Goal: Task Accomplishment & Management: Manage account settings

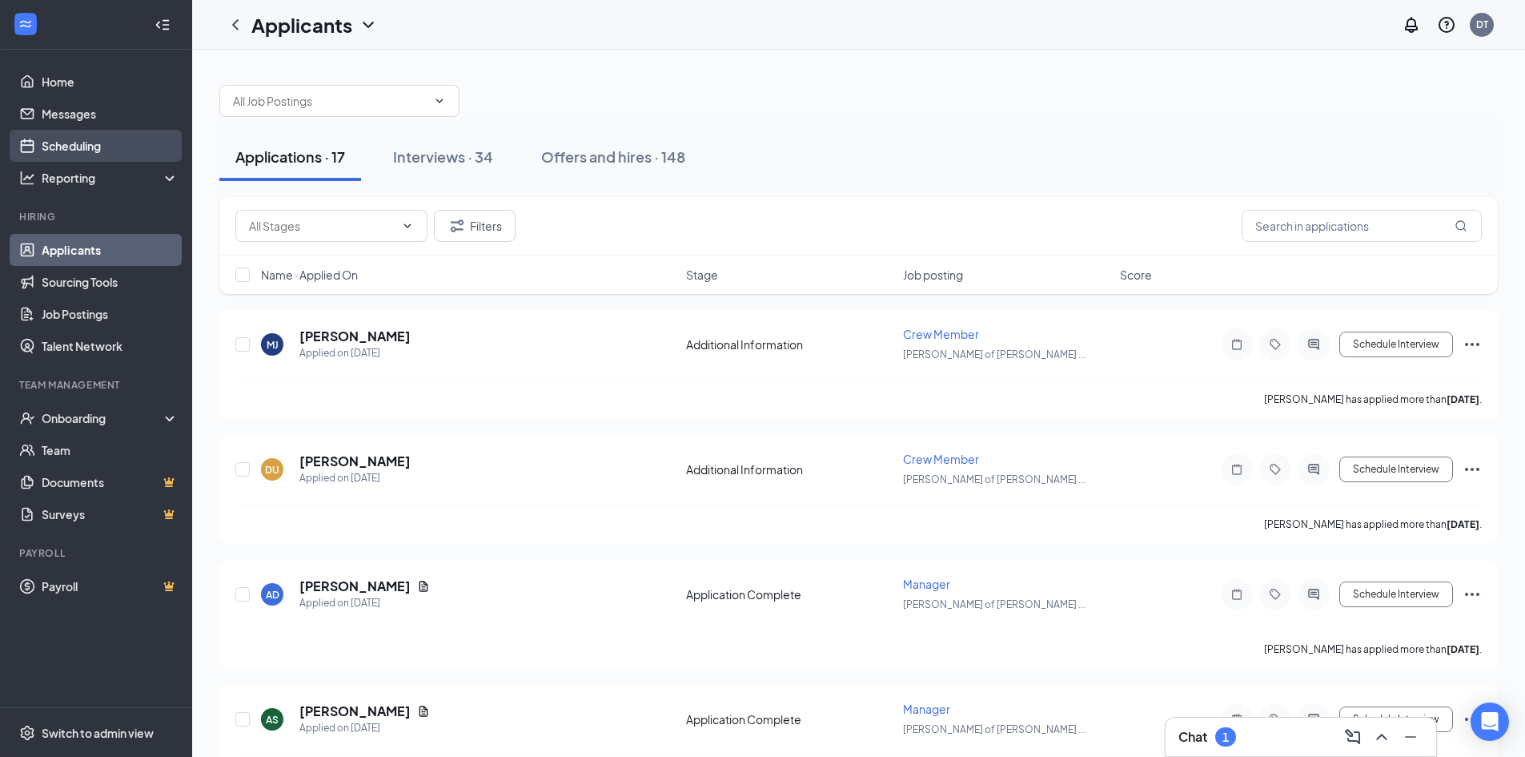
click at [75, 149] on link "Scheduling" at bounding box center [110, 146] width 137 height 32
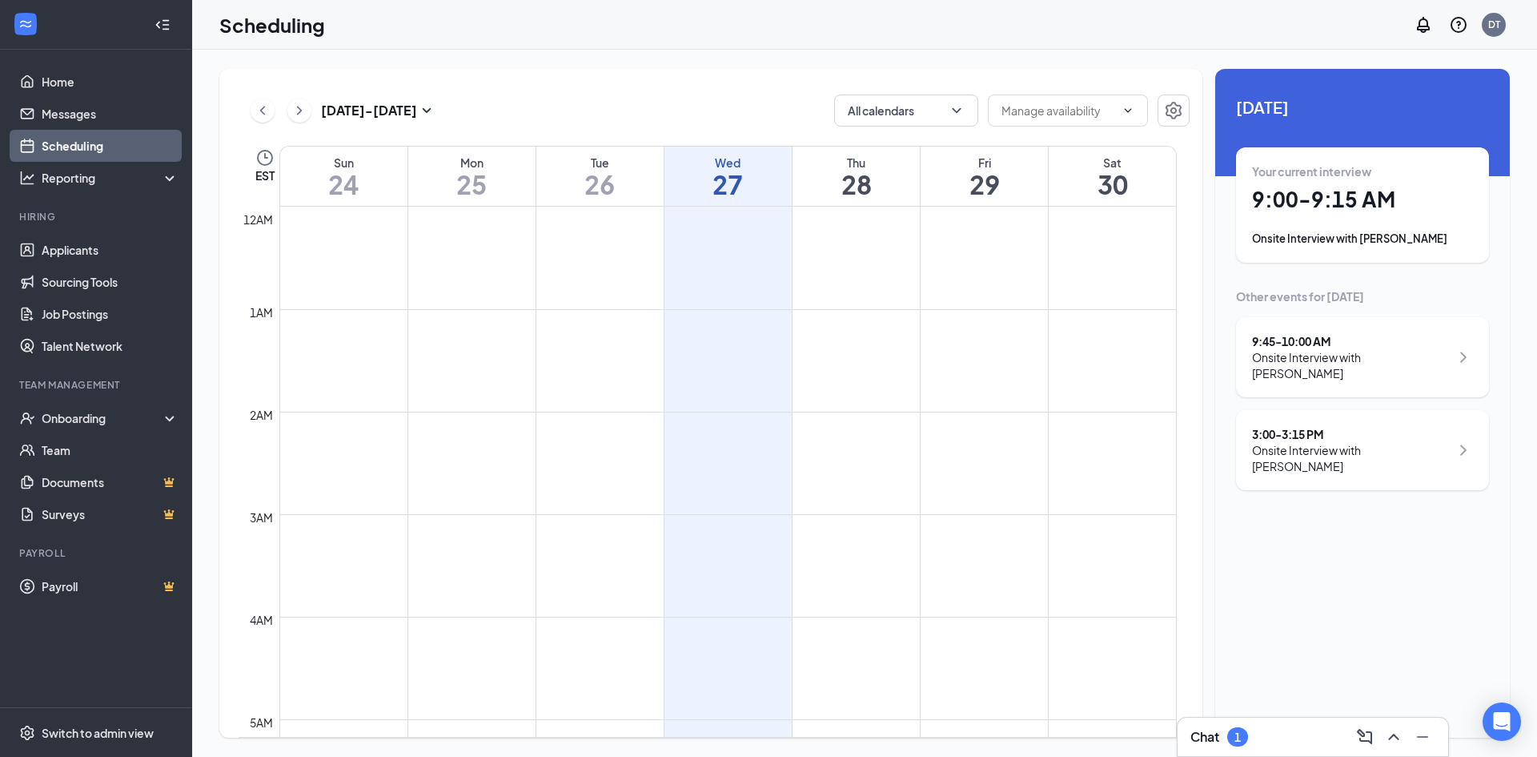
scroll to position [787, 0]
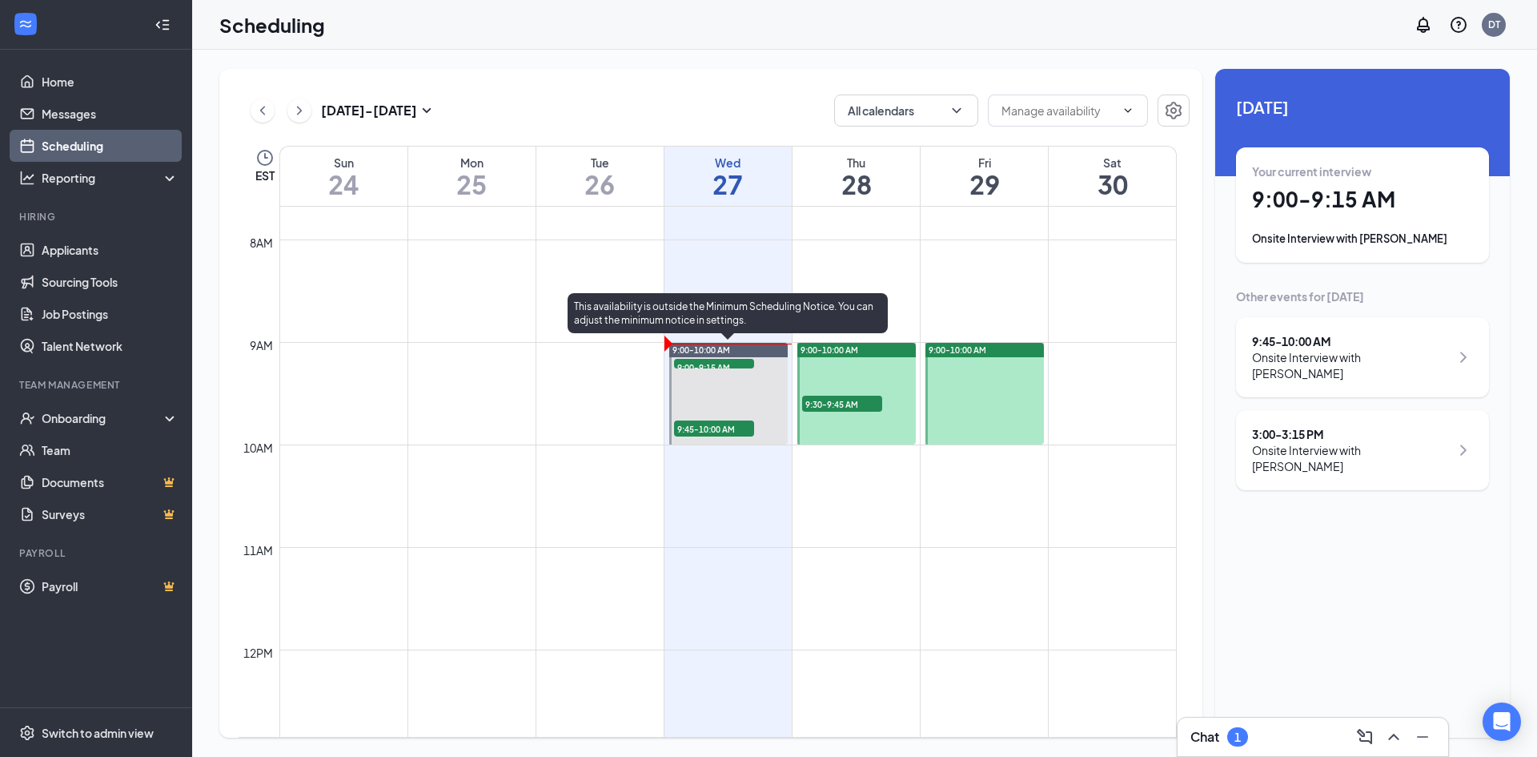
click at [719, 364] on span "9:00-9:15 AM" at bounding box center [714, 367] width 80 height 16
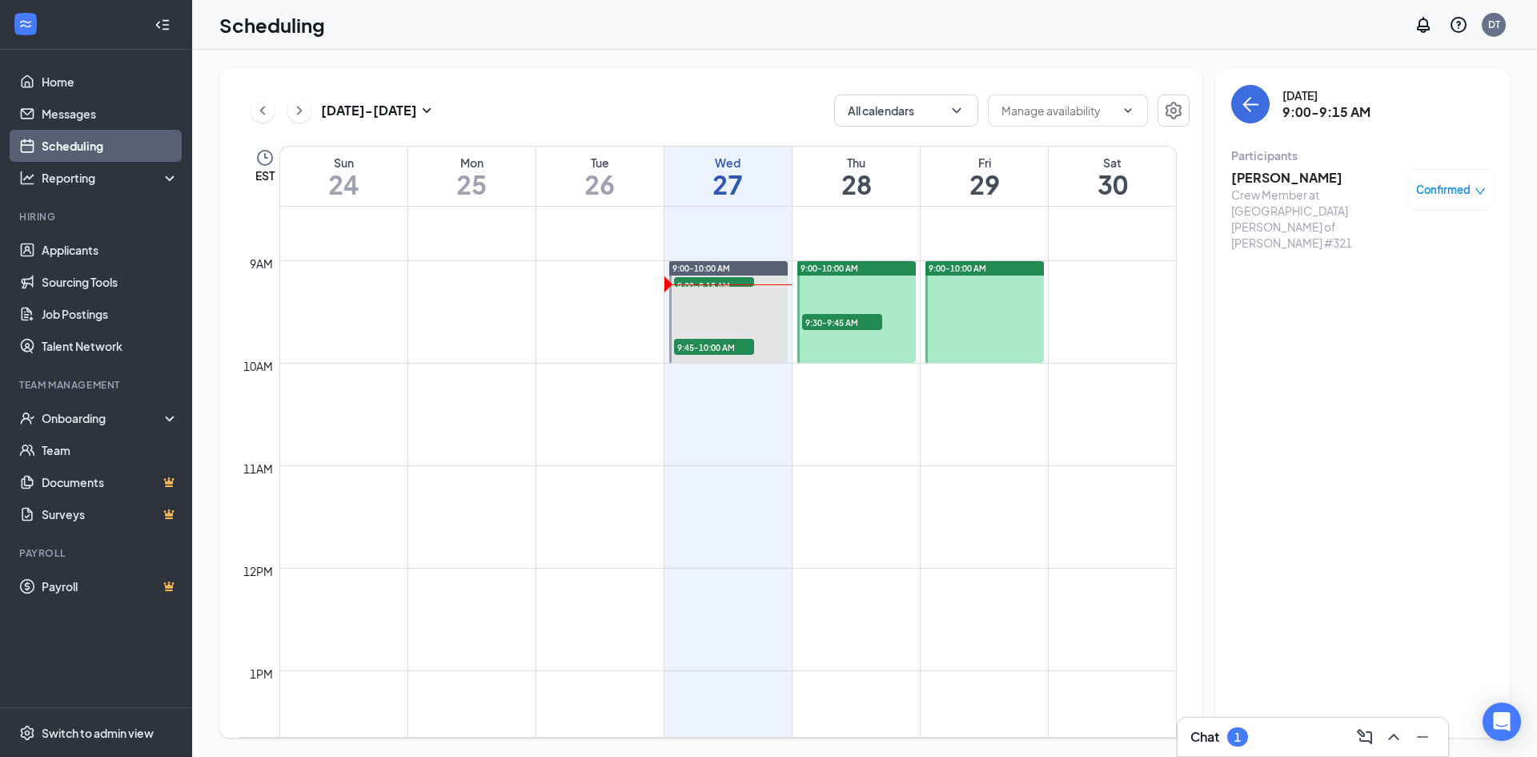
scroll to position [881, 0]
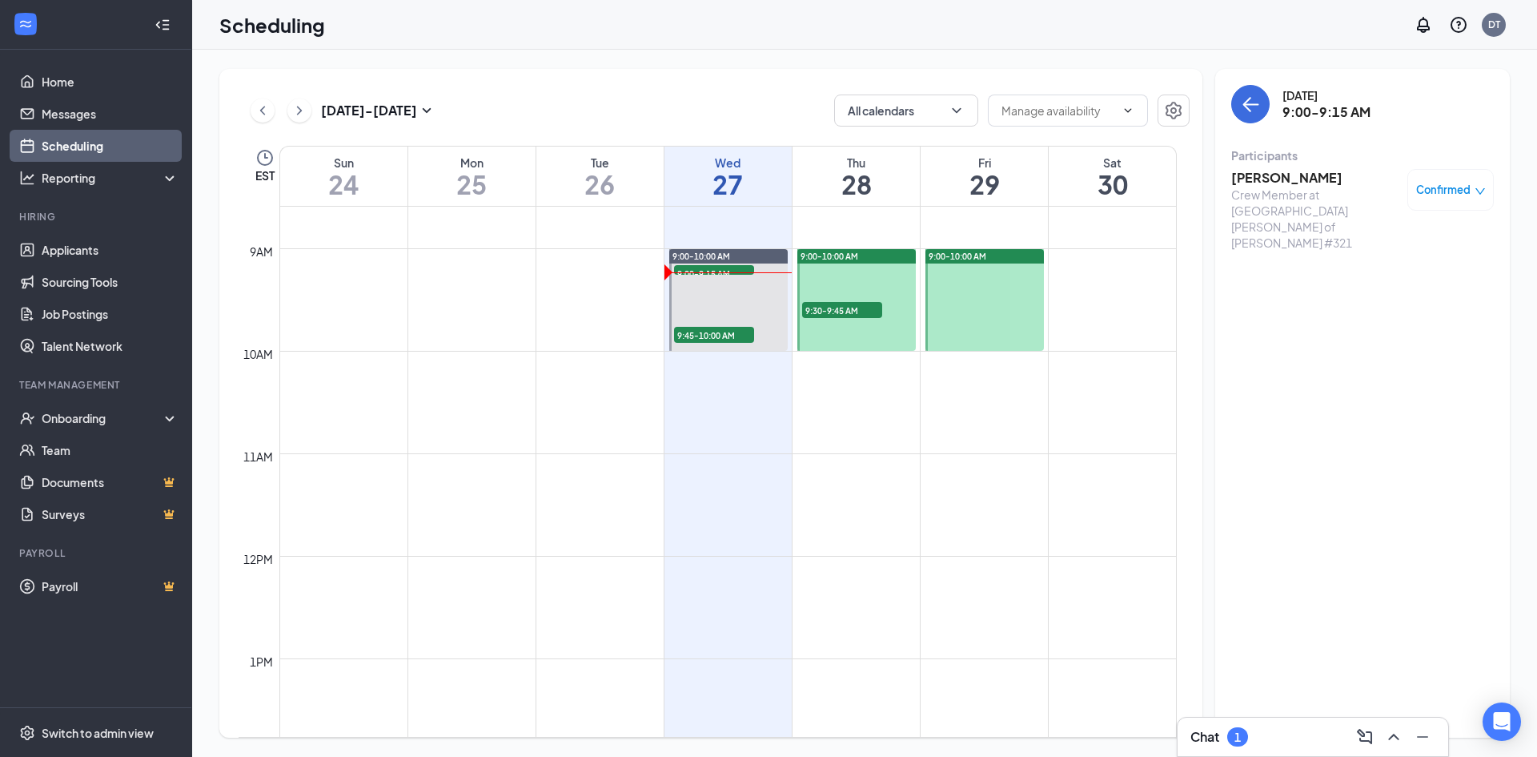
click at [1273, 173] on h3 "[PERSON_NAME]" at bounding box center [1316, 178] width 168 height 18
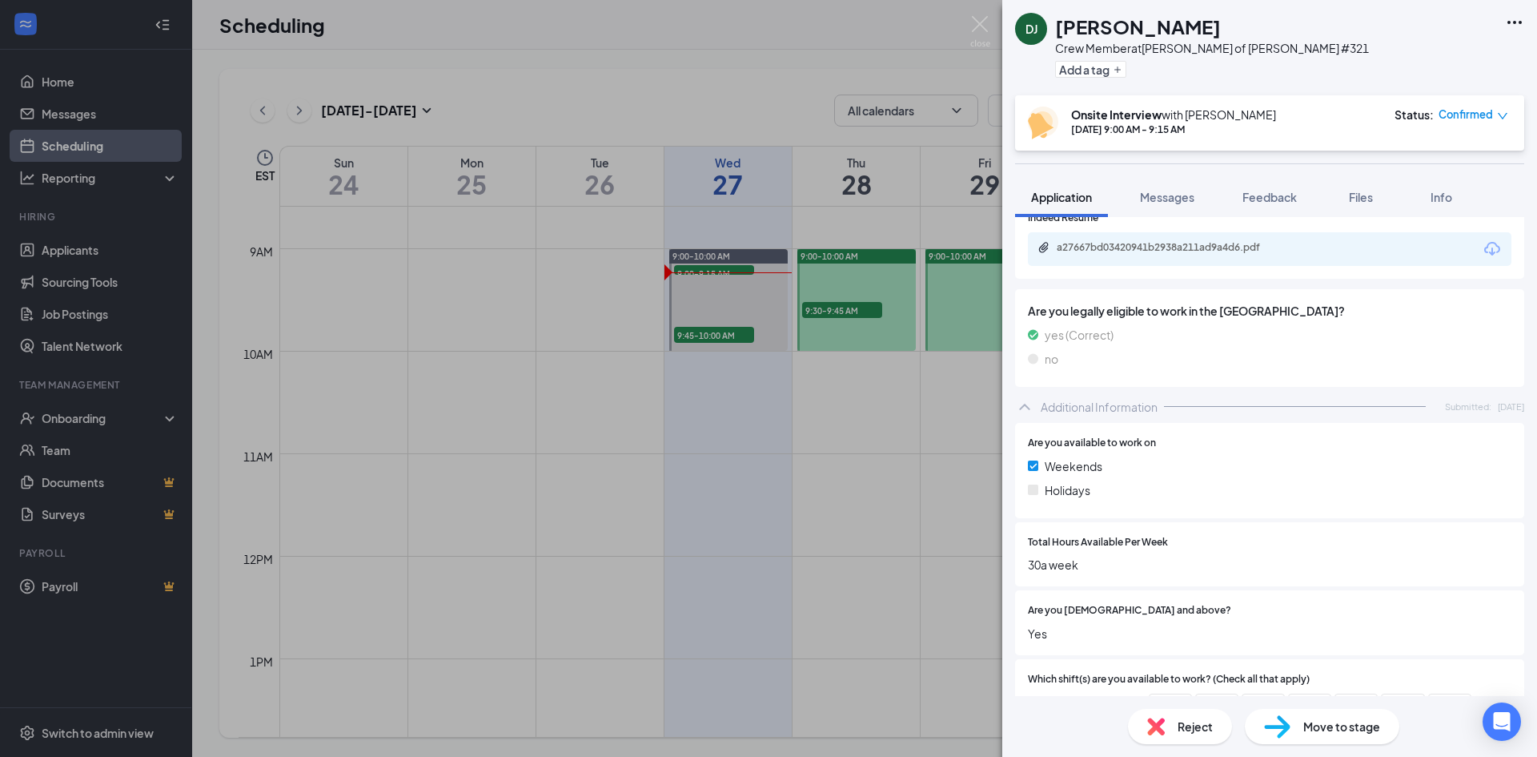
scroll to position [454, 0]
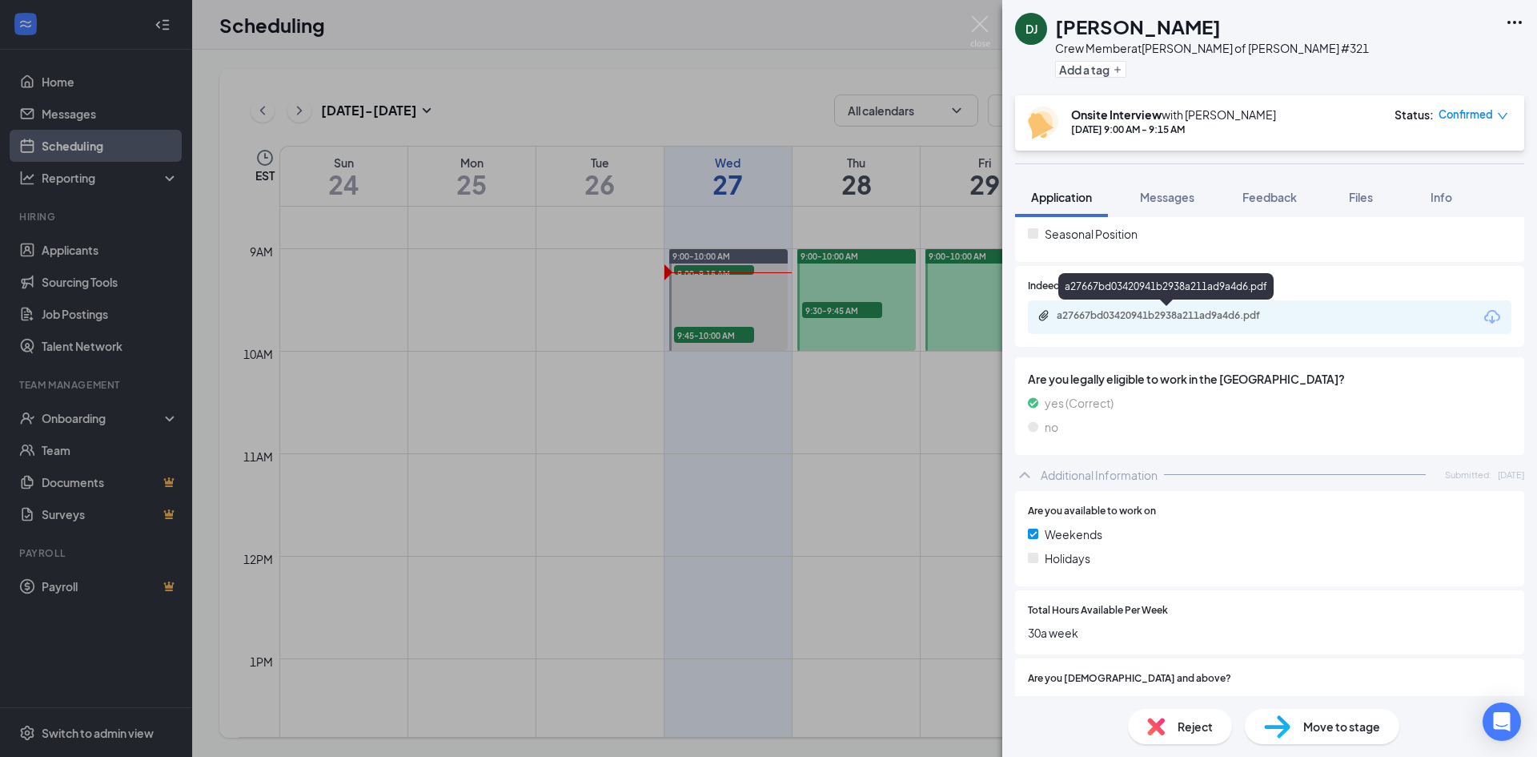
click at [1148, 311] on div "a27667bd03420941b2938a211ad9a4d6.pdf" at bounding box center [1169, 315] width 224 height 13
click at [1500, 116] on icon "down" at bounding box center [1502, 116] width 11 height 11
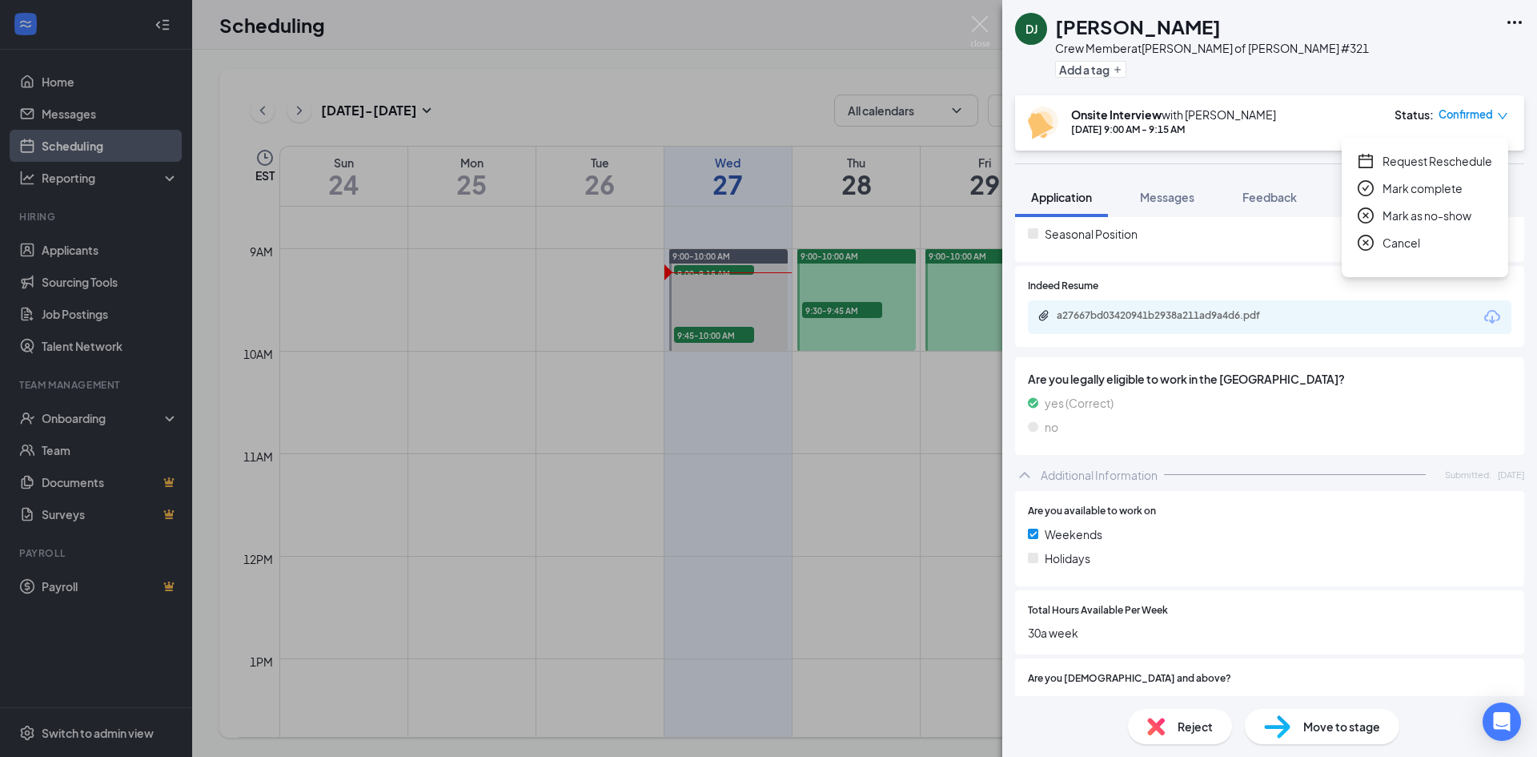
click at [1412, 214] on span "Mark as no-show" at bounding box center [1427, 216] width 89 height 18
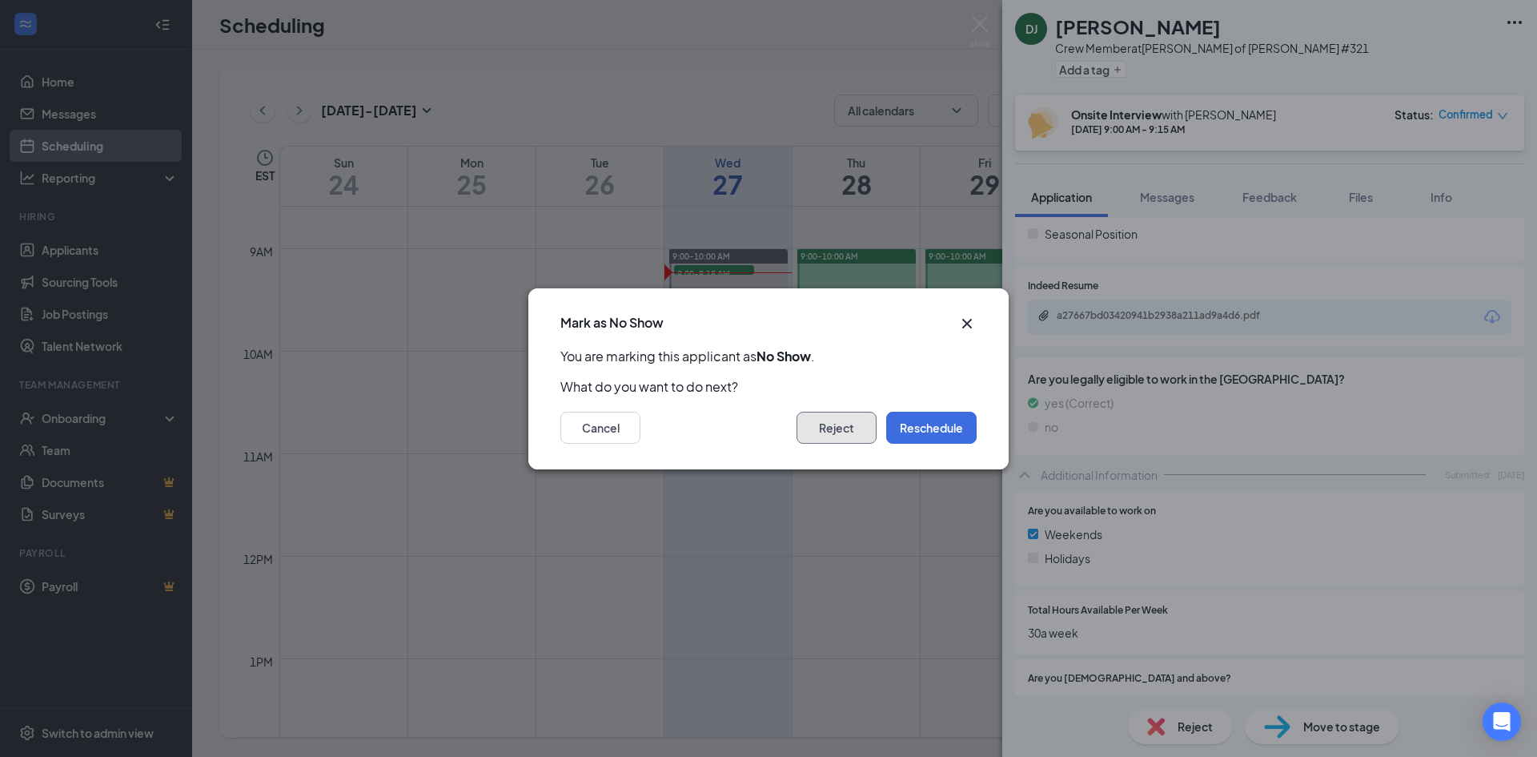
click at [850, 424] on button "Reject" at bounding box center [837, 428] width 80 height 32
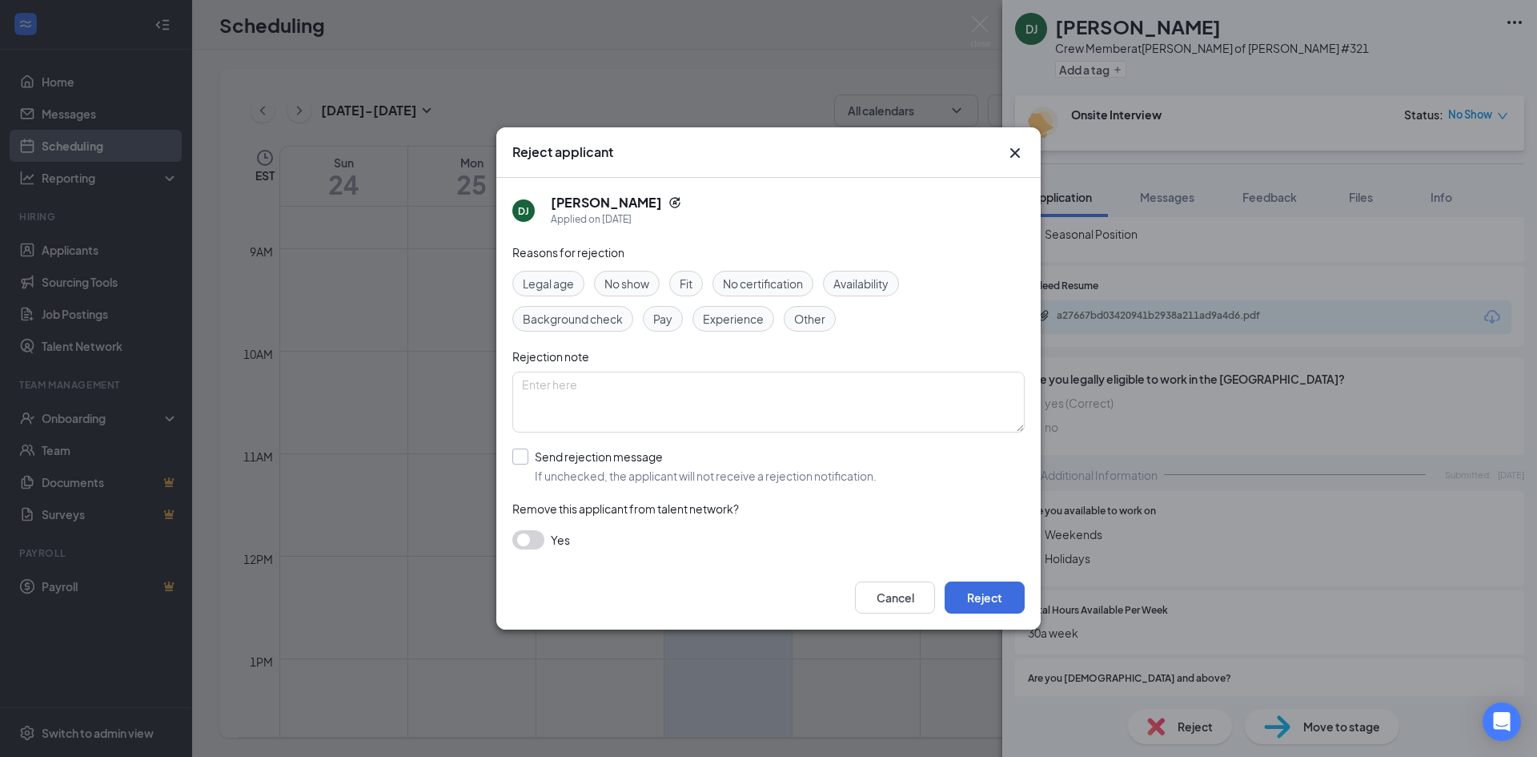
click at [527, 456] on input "Send rejection message If unchecked, the applicant will not receive a rejection…" at bounding box center [694, 465] width 364 height 35
checkbox input "true"
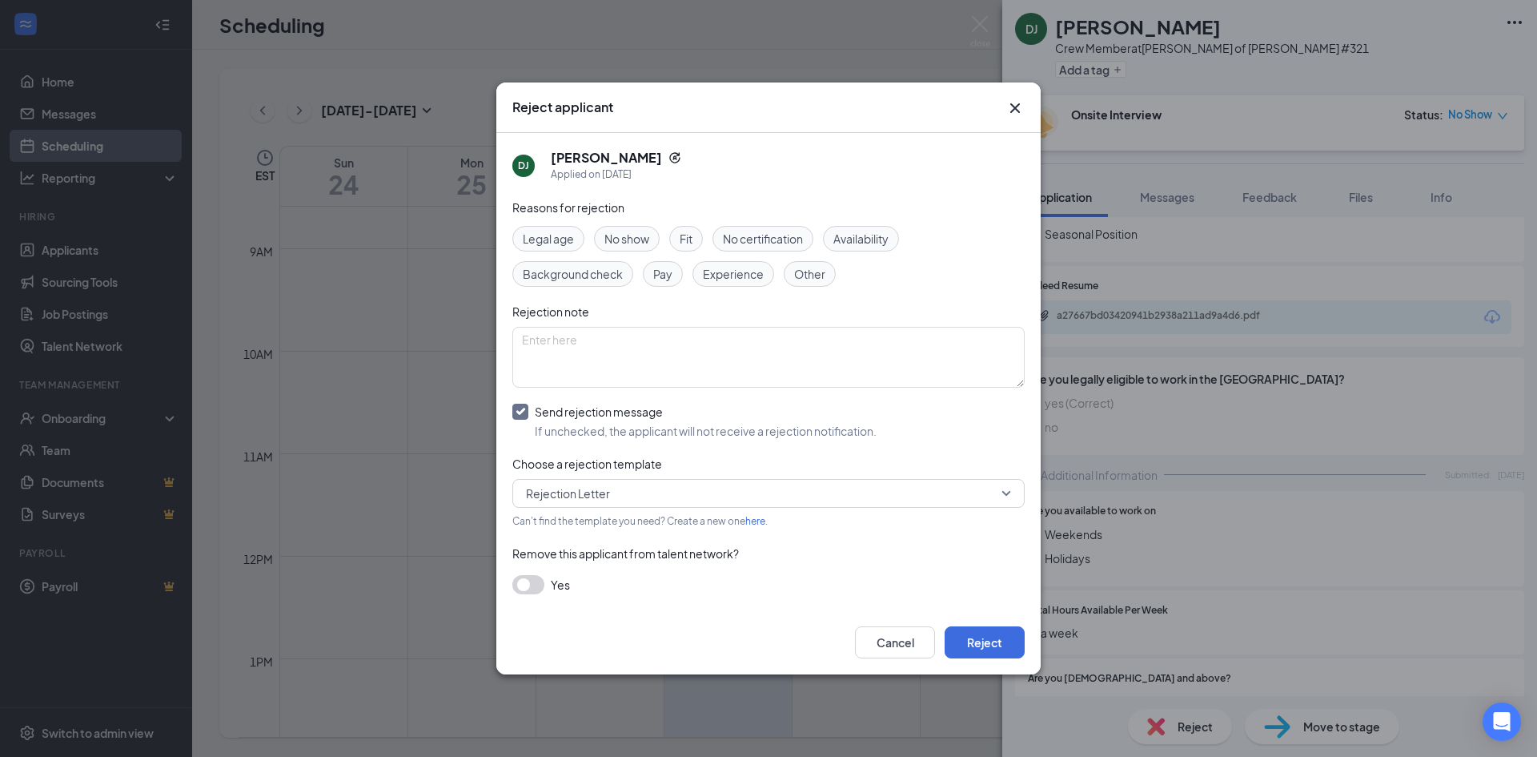
click at [536, 585] on button "button" at bounding box center [528, 584] width 32 height 19
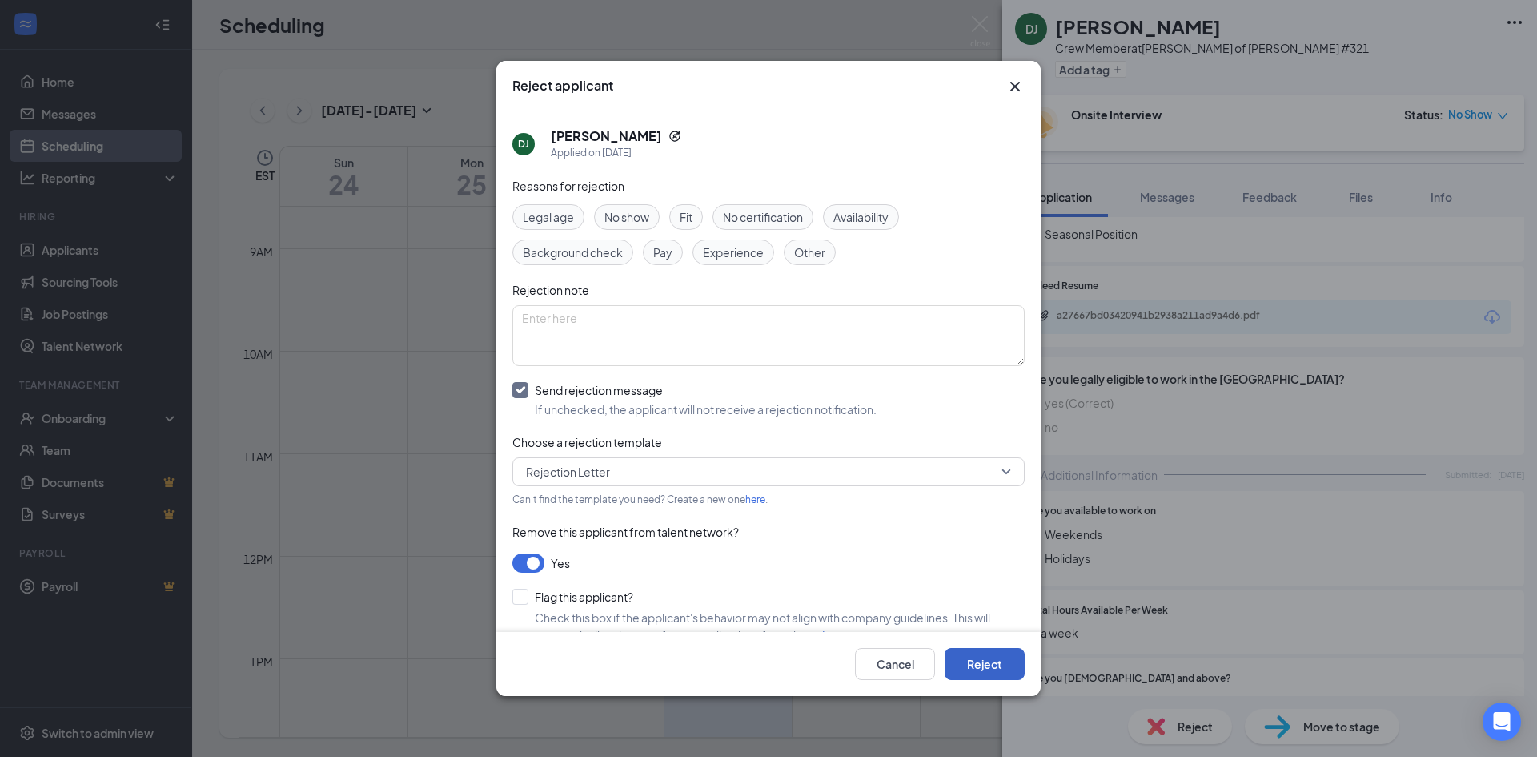
click at [982, 665] on button "Reject" at bounding box center [985, 664] width 80 height 32
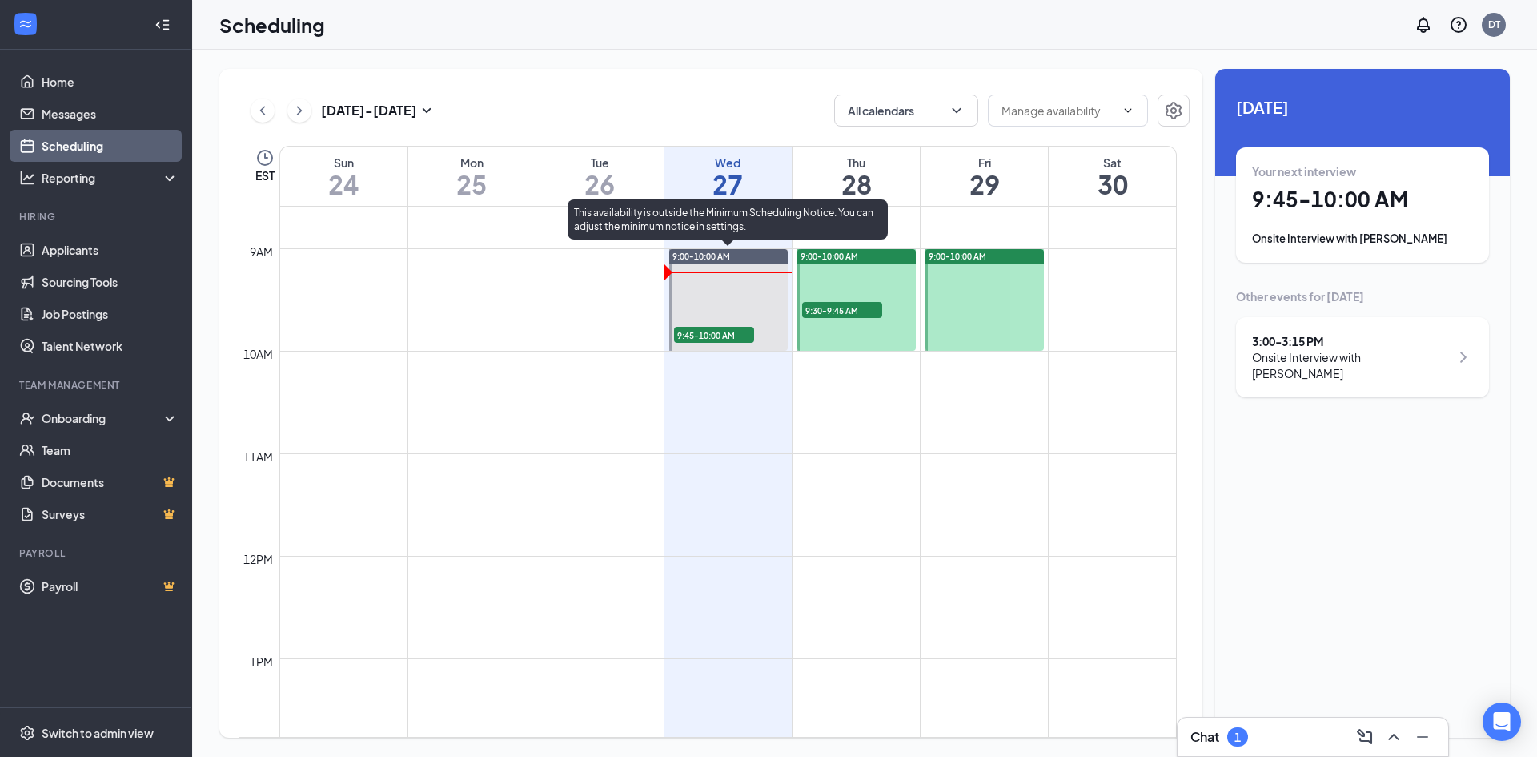
click at [728, 333] on span "9:45-10:00 AM" at bounding box center [714, 335] width 80 height 16
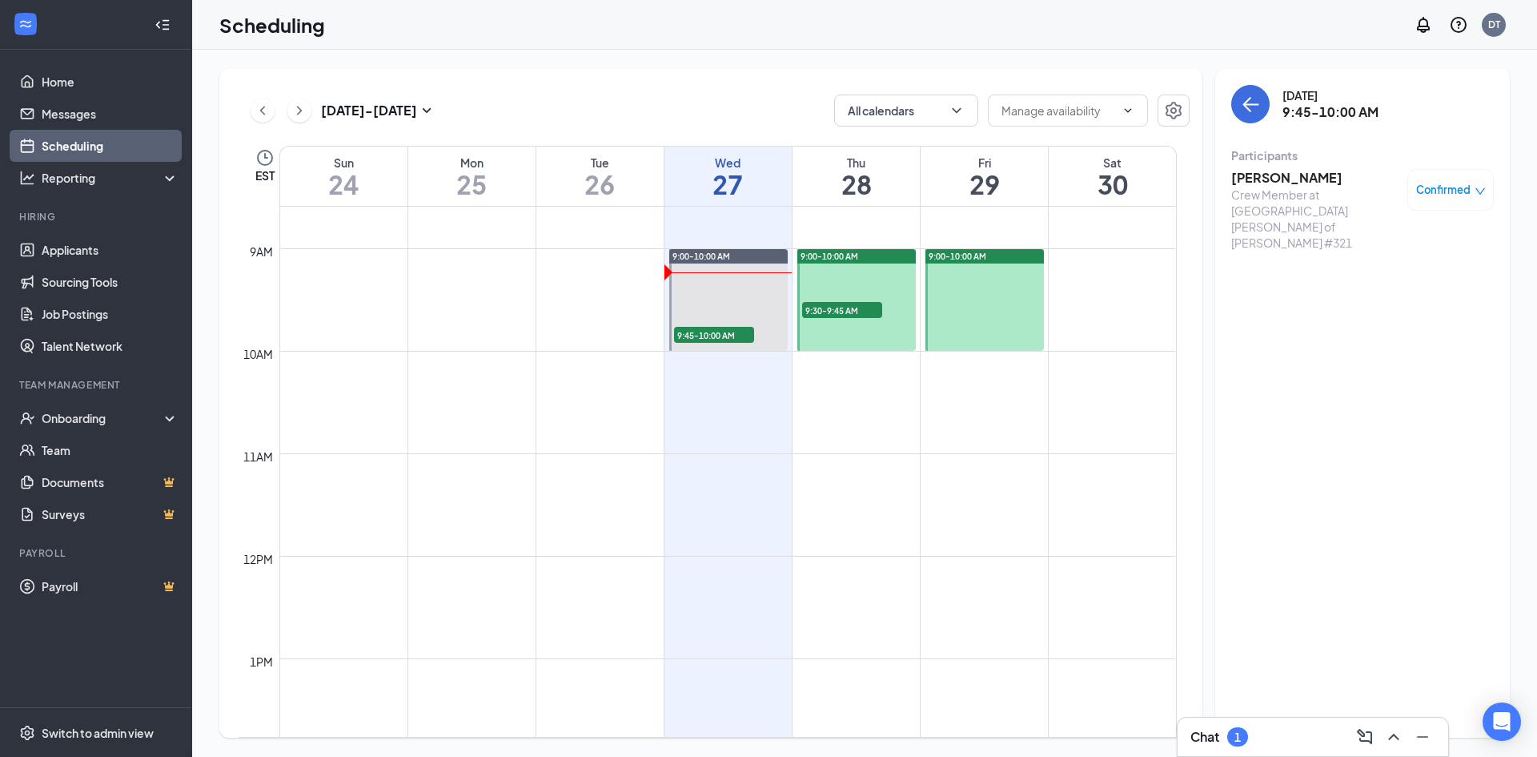
click at [1276, 176] on h3 "[PERSON_NAME]" at bounding box center [1316, 178] width 168 height 18
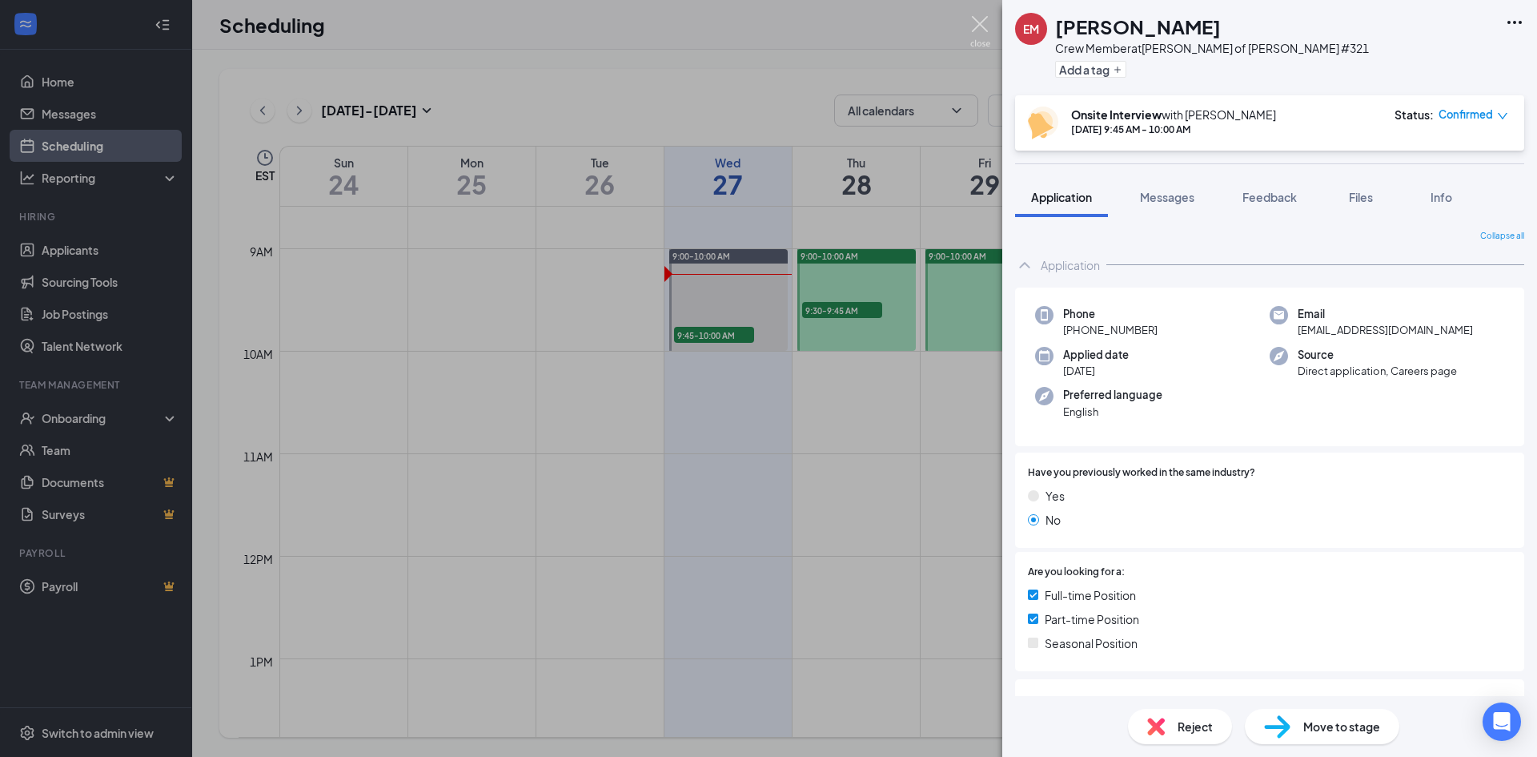
click at [975, 25] on img at bounding box center [981, 31] width 20 height 31
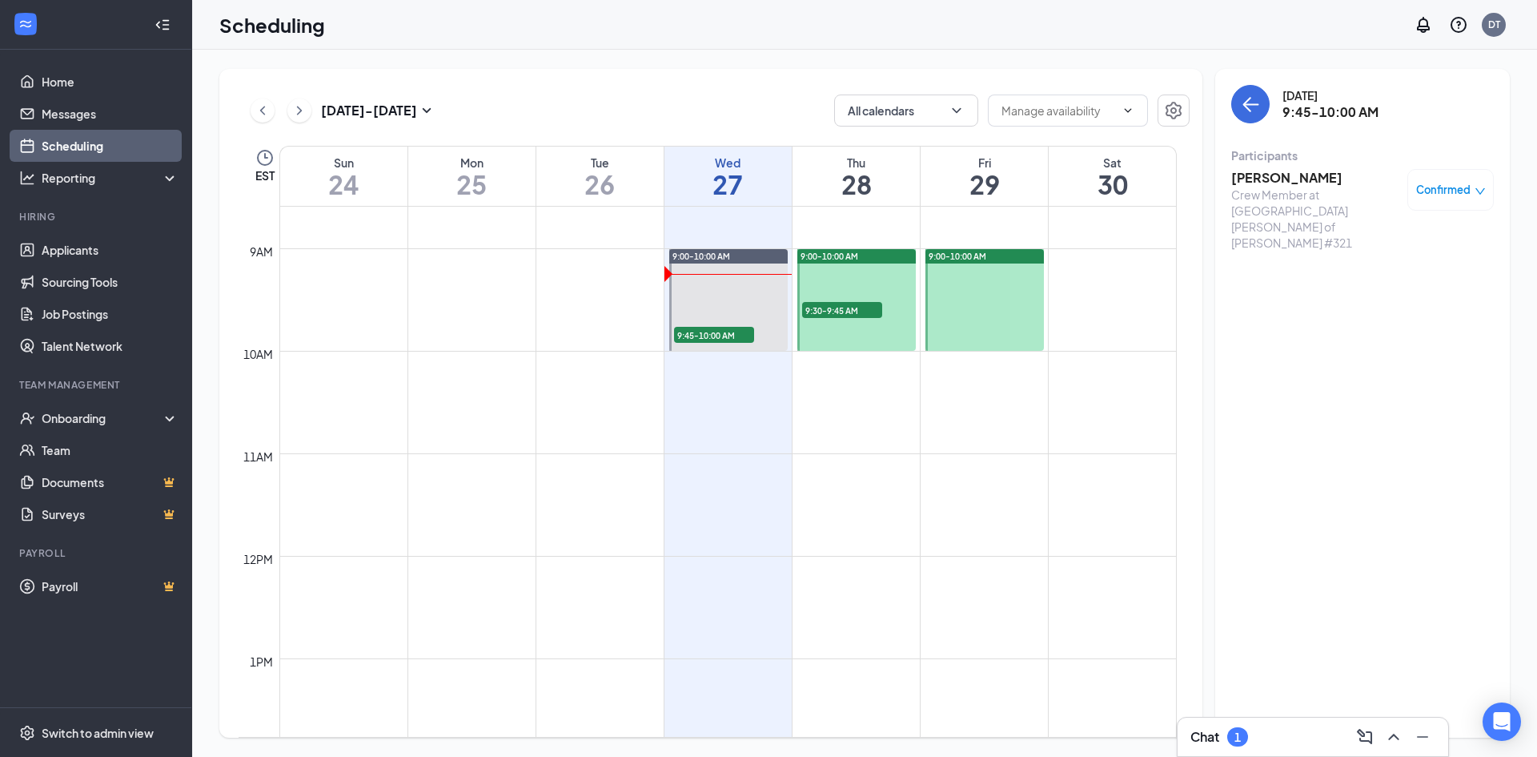
click at [828, 309] on span "9:30-9:45 AM" at bounding box center [842, 310] width 80 height 16
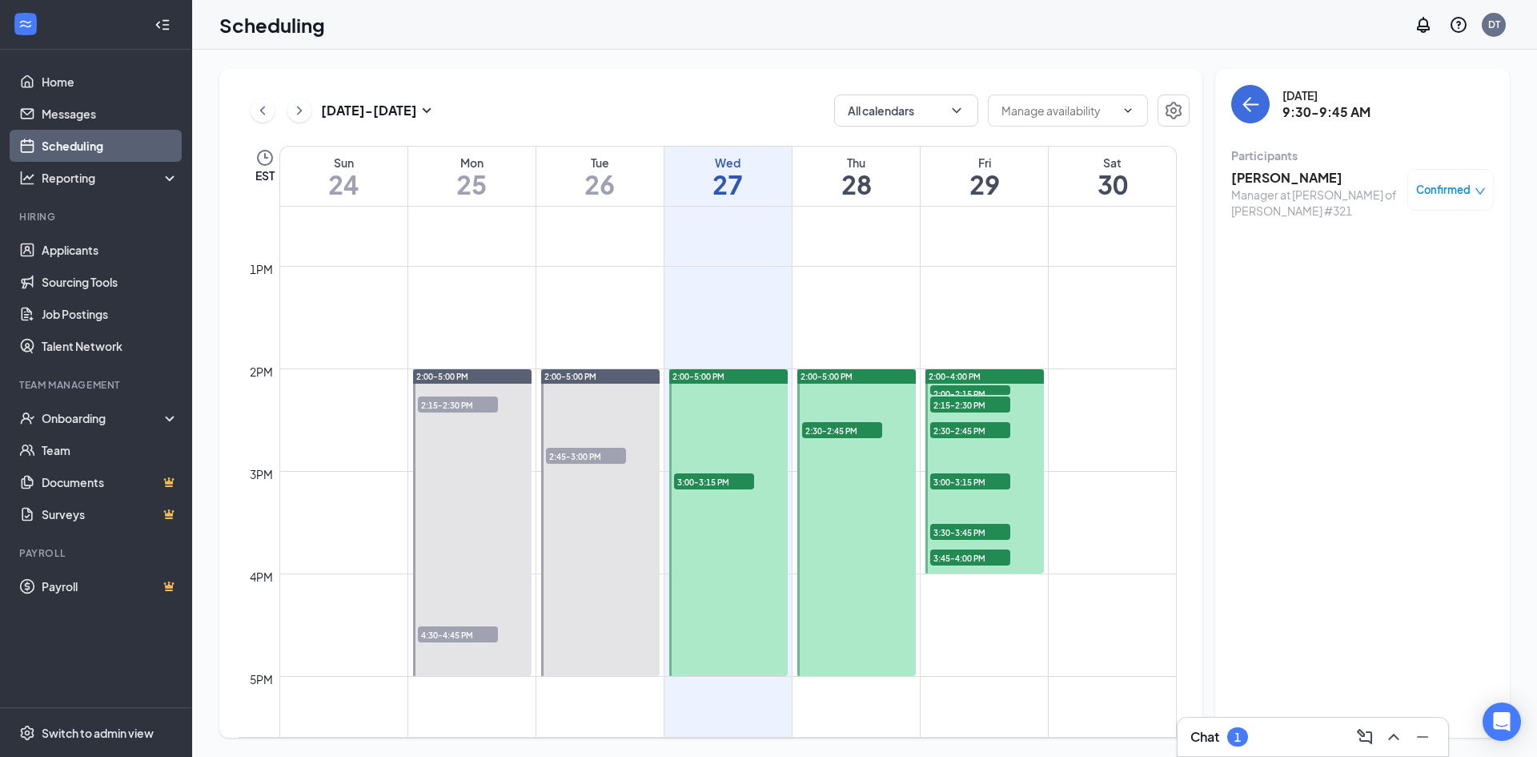
scroll to position [1281, 0]
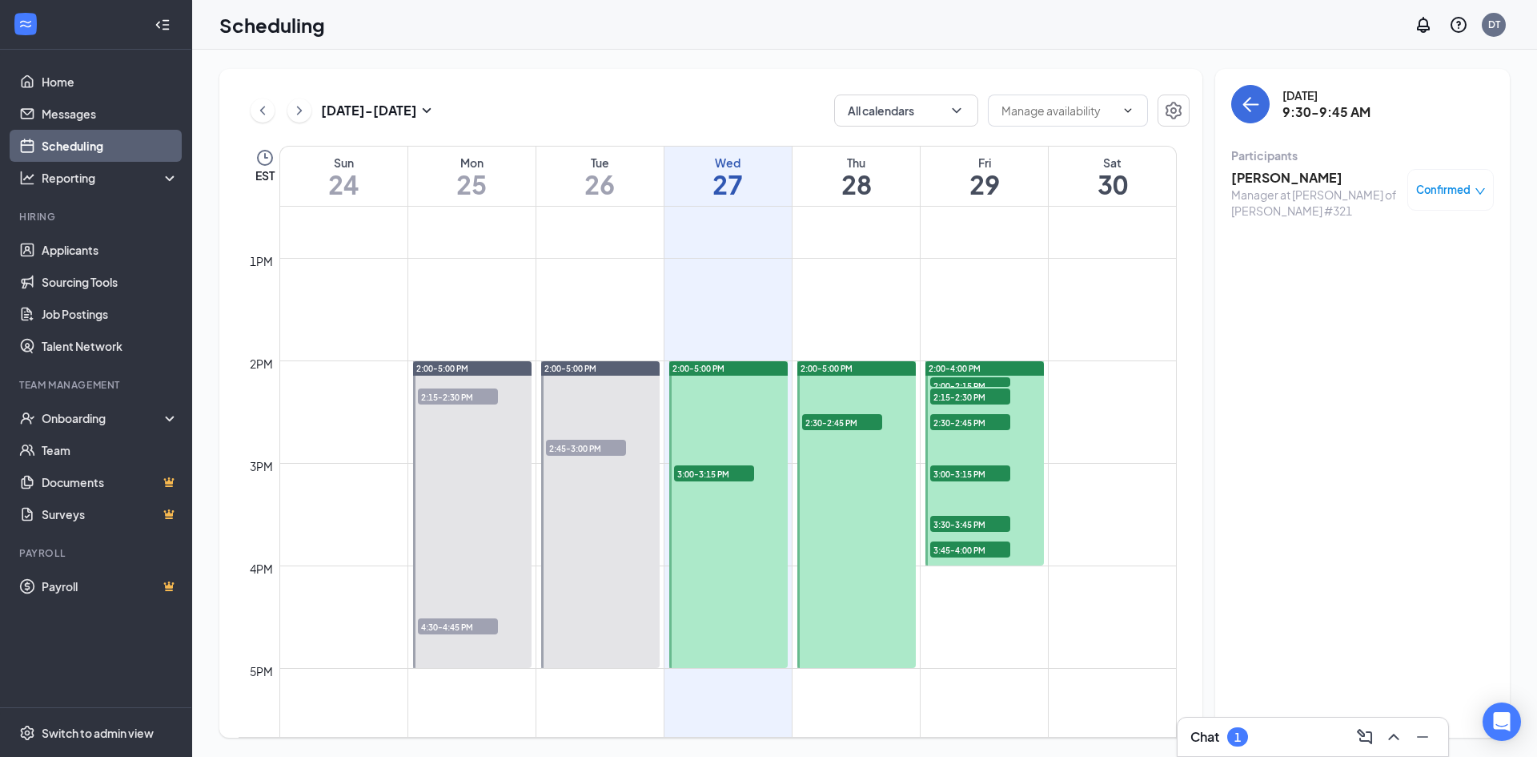
click at [839, 423] on span "2:30-2:45 PM" at bounding box center [842, 422] width 80 height 16
click at [724, 471] on span "3:00-3:15 PM" at bounding box center [714, 473] width 80 height 16
click at [838, 418] on span "2:30-2:45 PM" at bounding box center [842, 422] width 80 height 16
click at [964, 382] on span "2:00-2:15 PM" at bounding box center [970, 385] width 80 height 16
click at [963, 396] on span "2:15-2:30 PM" at bounding box center [970, 396] width 80 height 16
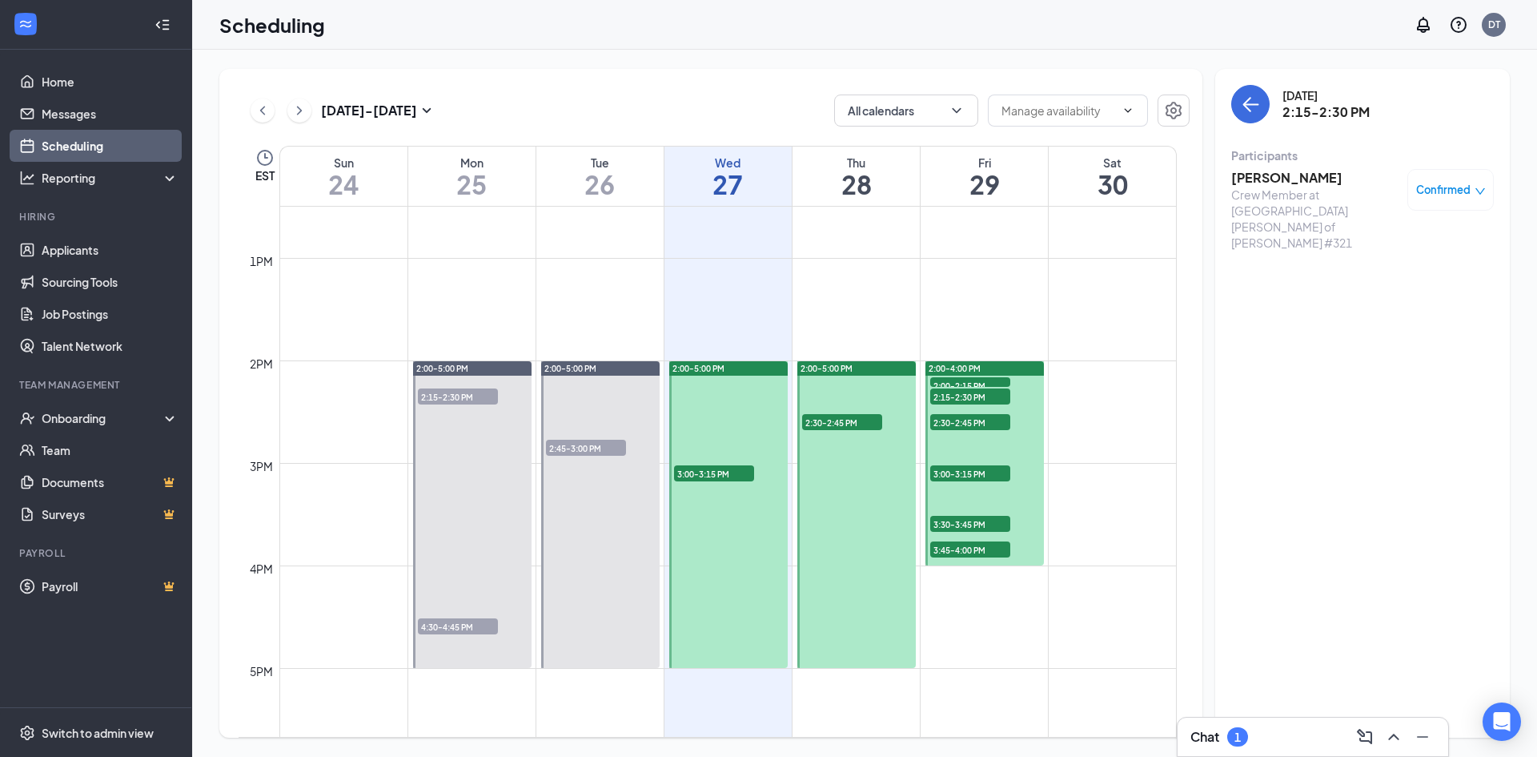
click at [962, 420] on span "2:30-2:45 PM" at bounding box center [970, 422] width 80 height 16
click at [969, 470] on span "3:00-3:15 PM" at bounding box center [970, 473] width 80 height 16
click at [955, 524] on span "3:30-3:45 PM" at bounding box center [970, 524] width 80 height 16
click at [957, 548] on span "3:45-4:00 PM" at bounding box center [970, 549] width 80 height 16
click at [963, 469] on span "3:00-3:15 PM" at bounding box center [970, 473] width 80 height 16
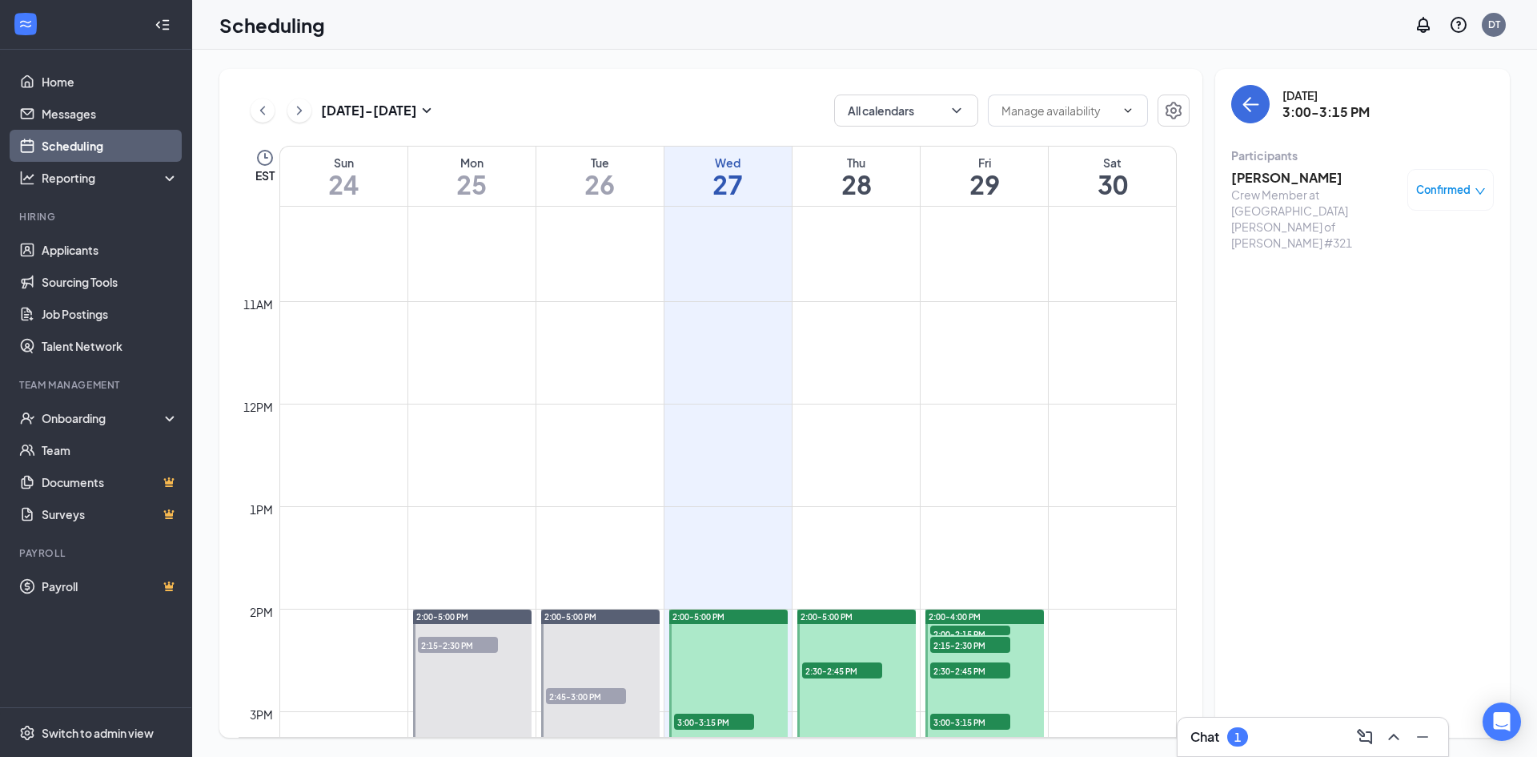
scroll to position [1361, 0]
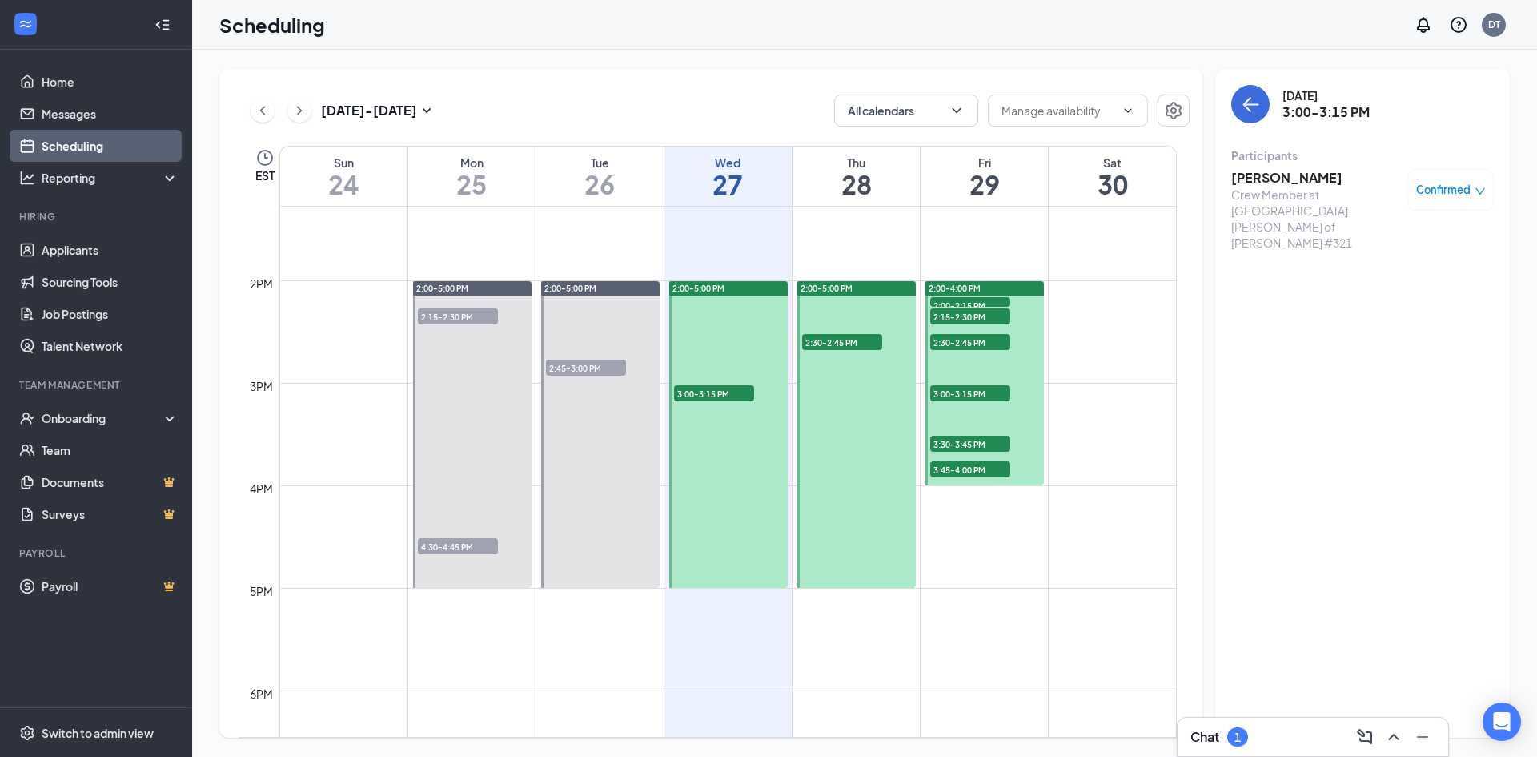
click at [585, 366] on span "2:45-3:00 PM" at bounding box center [586, 368] width 80 height 16
click at [721, 395] on span "3:00-3:15 PM" at bounding box center [714, 393] width 80 height 16
click at [1276, 179] on h3 "[PERSON_NAME]" at bounding box center [1316, 178] width 168 height 18
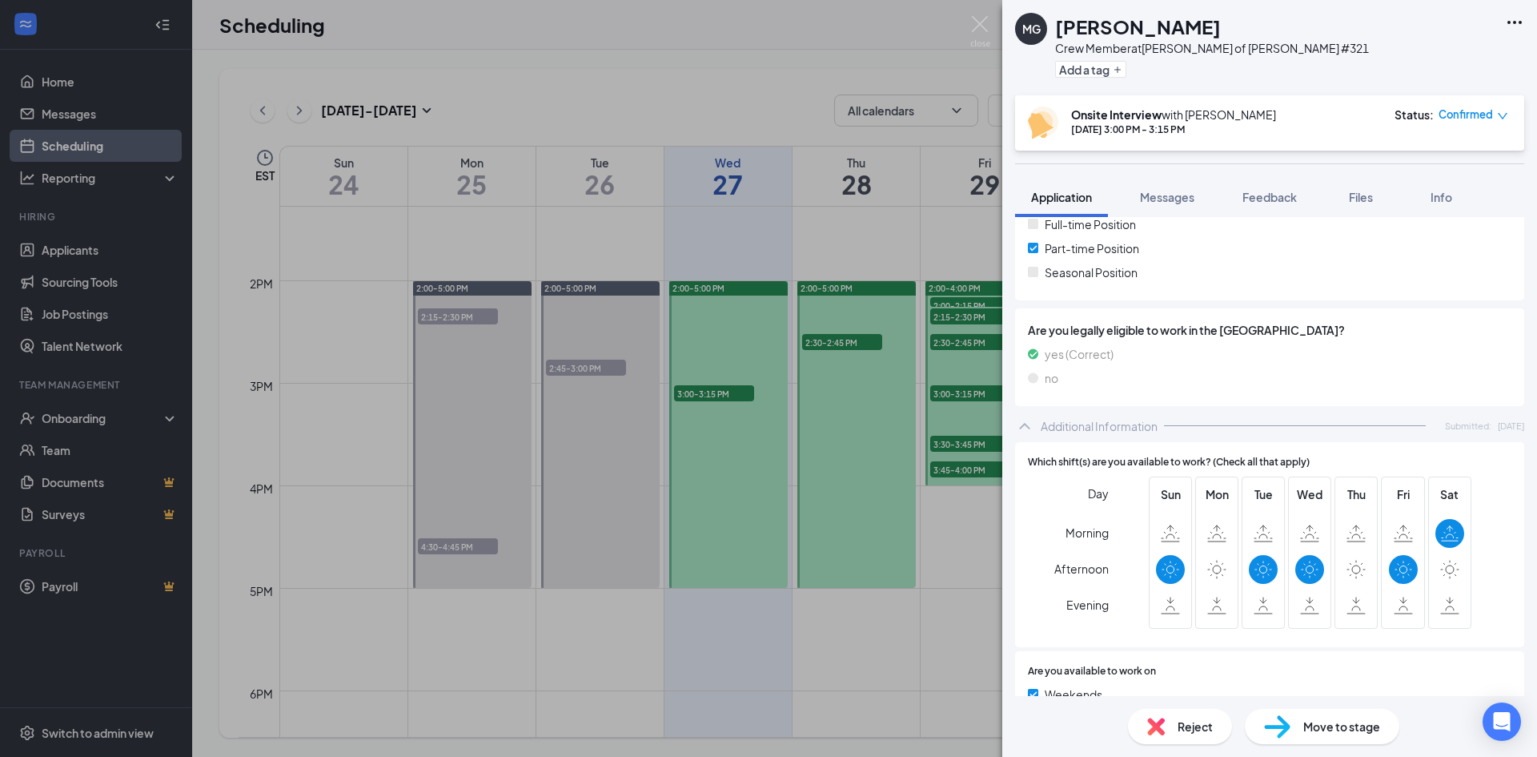
scroll to position [242, 0]
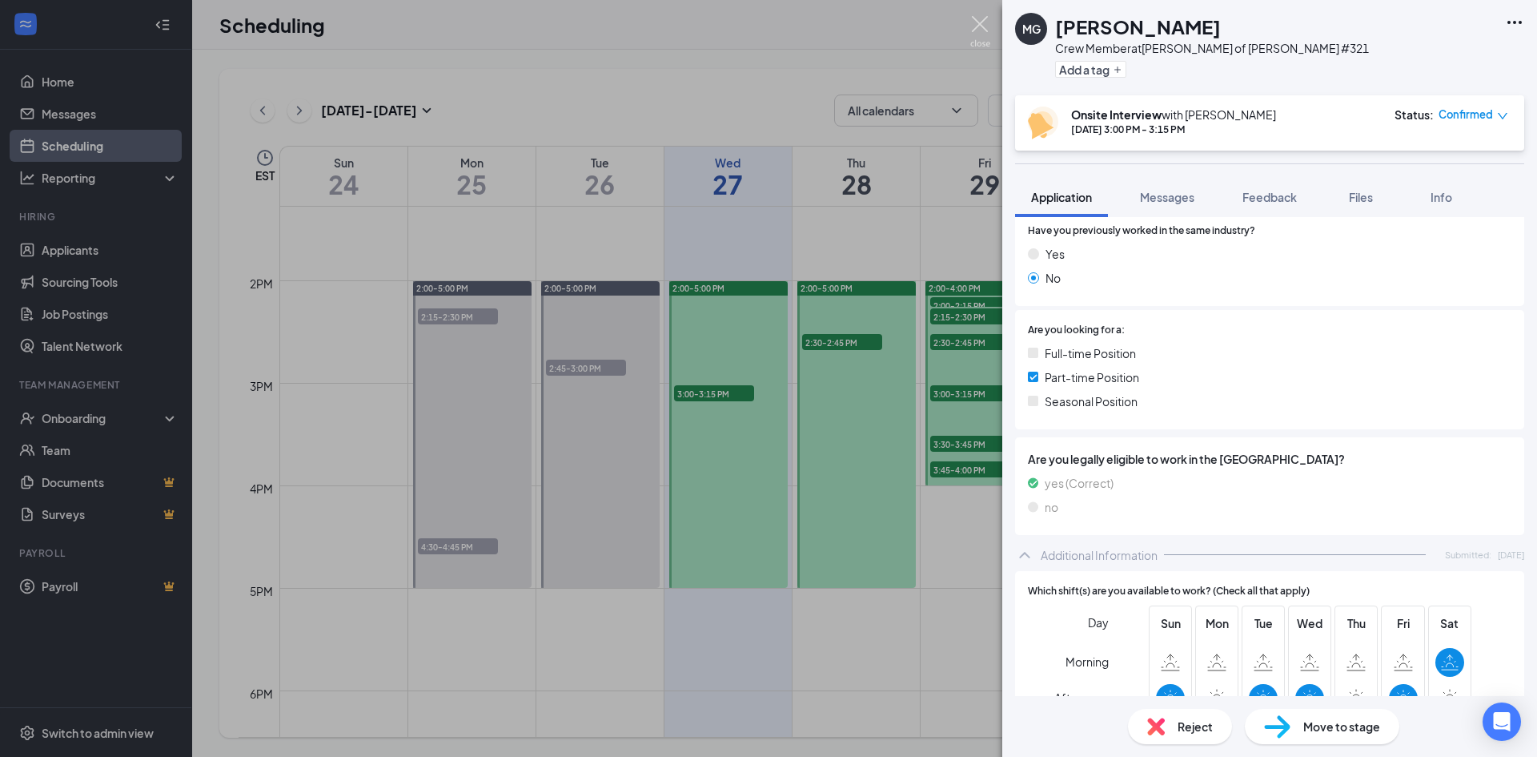
click at [983, 21] on img at bounding box center [981, 31] width 20 height 31
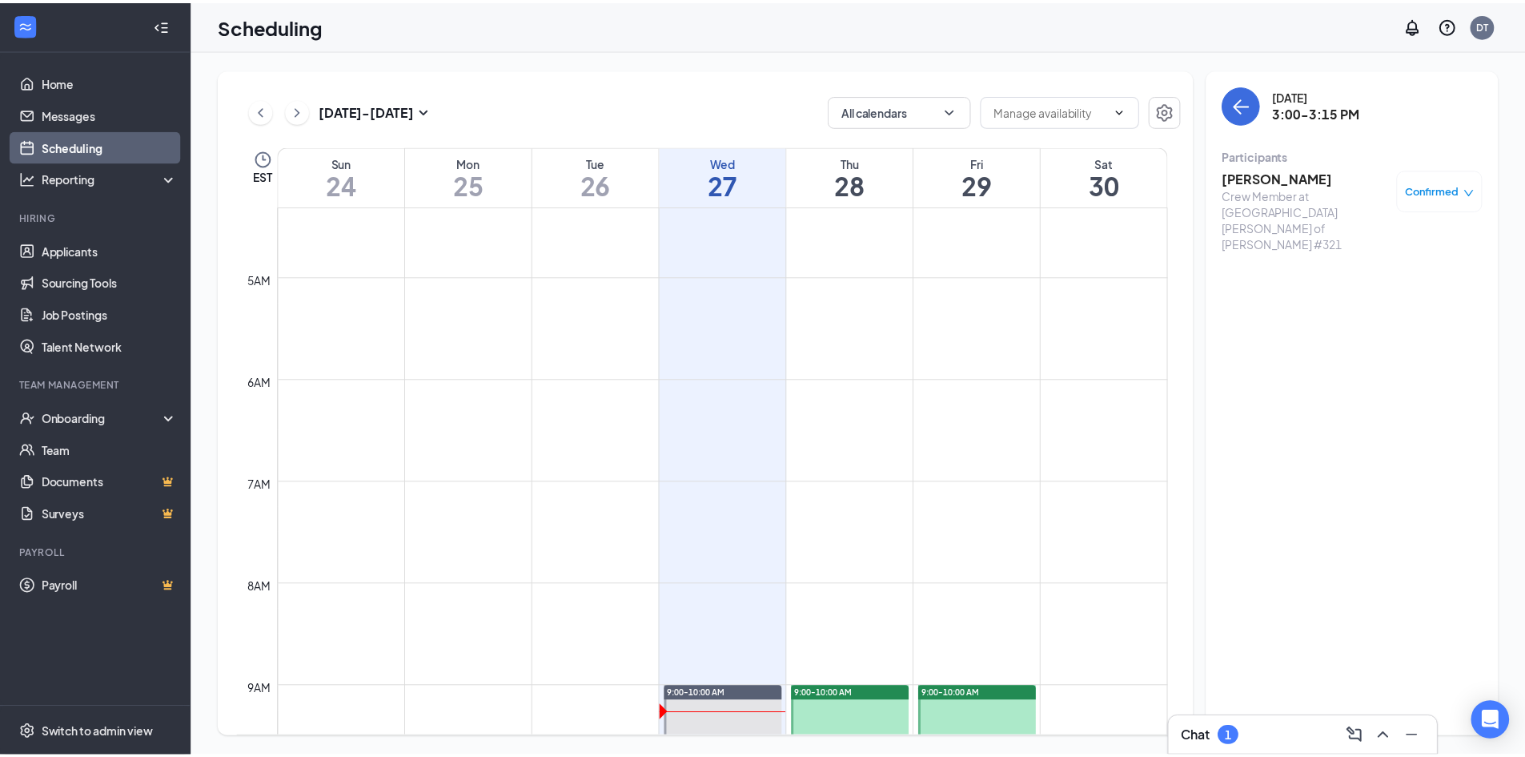
scroll to position [320, 0]
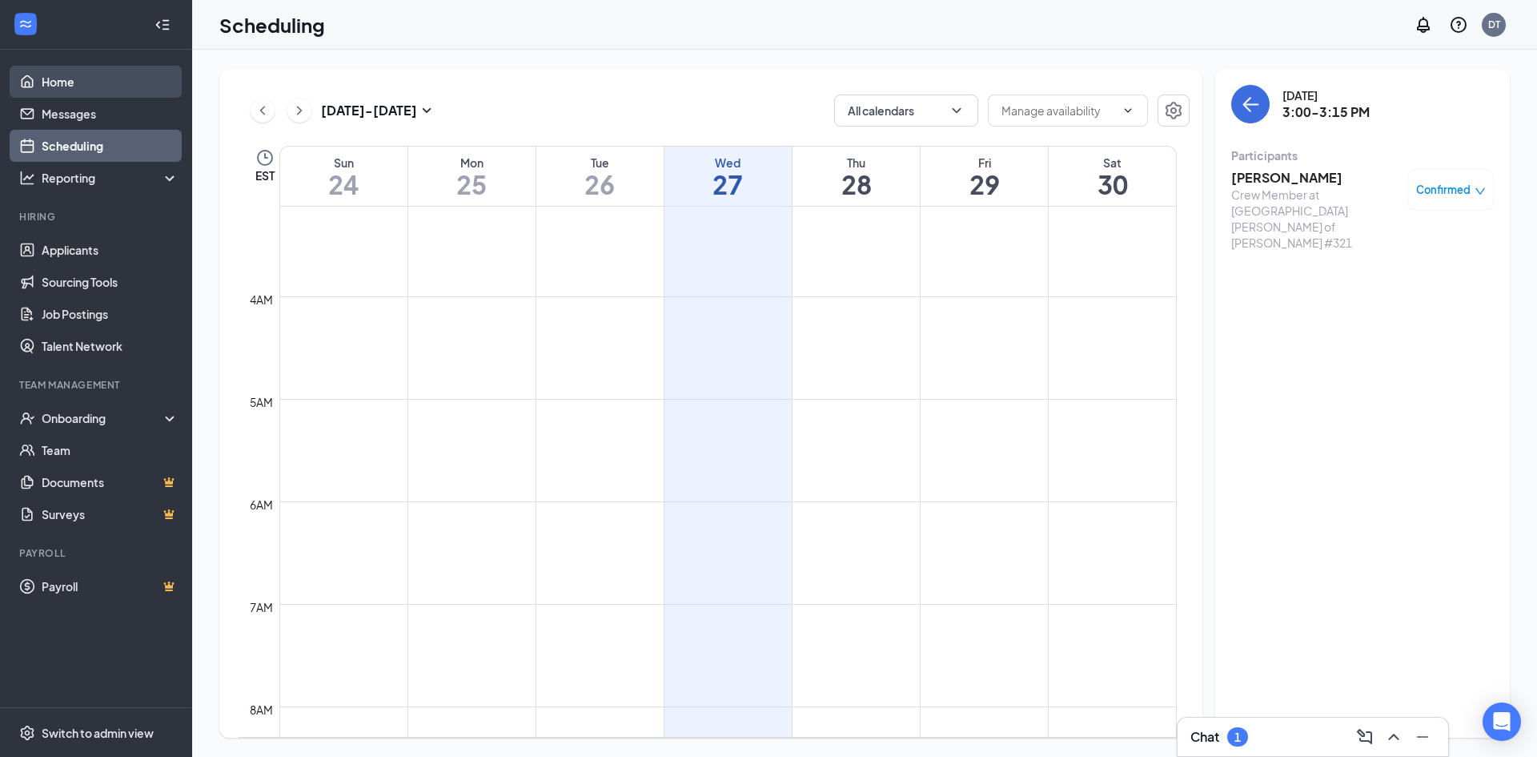
click at [44, 78] on link "Home" at bounding box center [110, 82] width 137 height 32
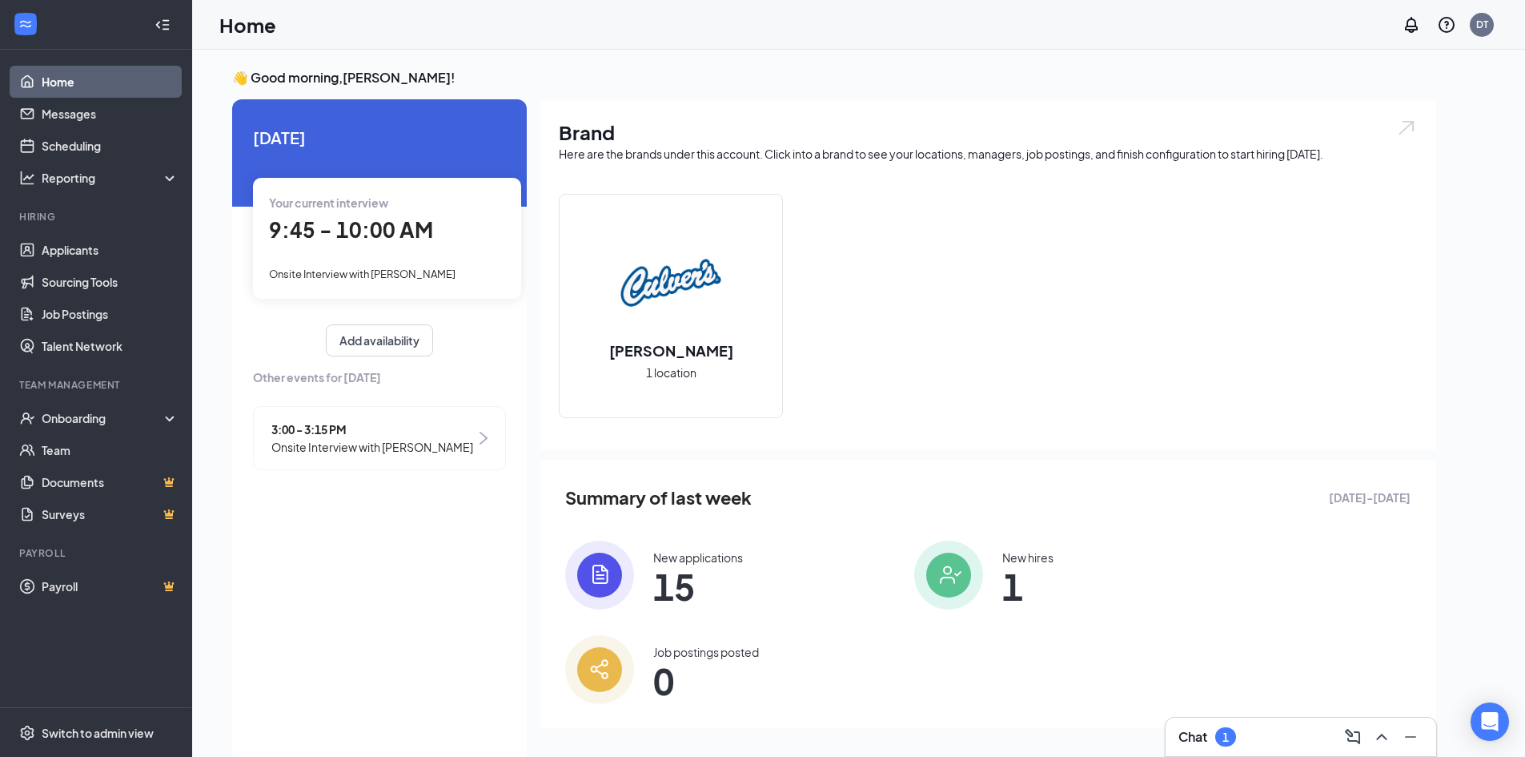
click at [335, 228] on span "9:45 - 10:00 AM" at bounding box center [351, 229] width 164 height 26
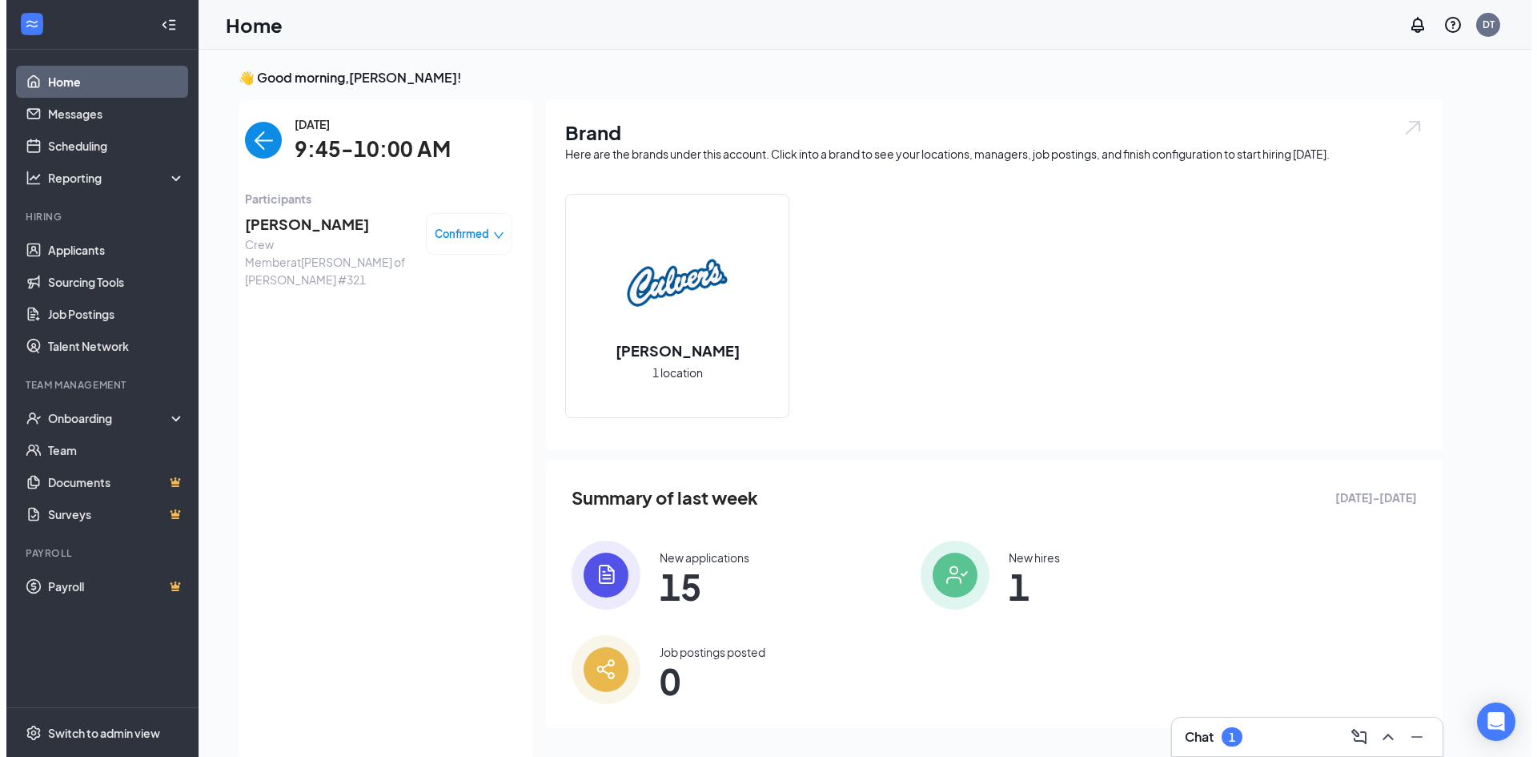
scroll to position [6, 0]
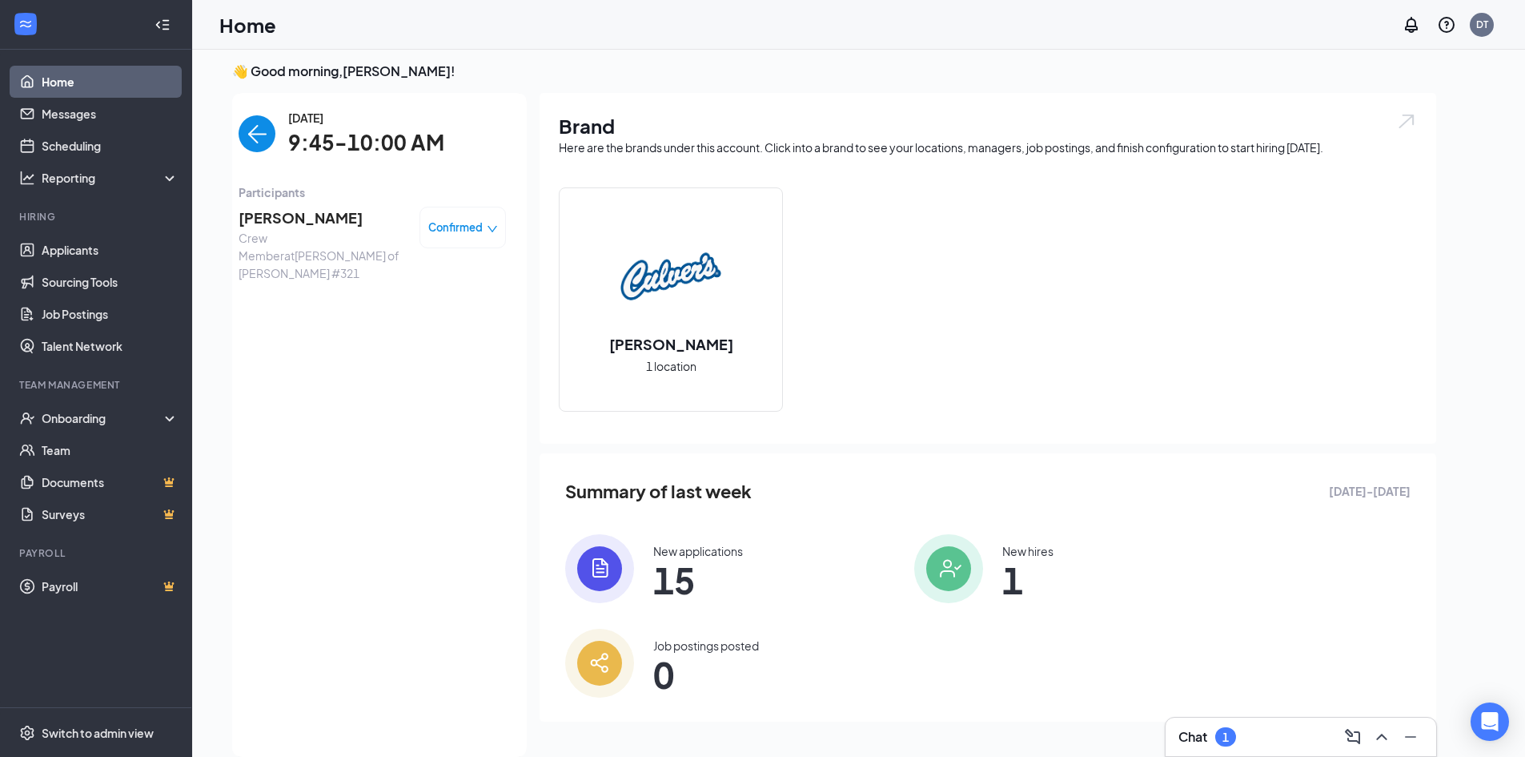
click at [276, 215] on span "[PERSON_NAME]" at bounding box center [323, 218] width 168 height 22
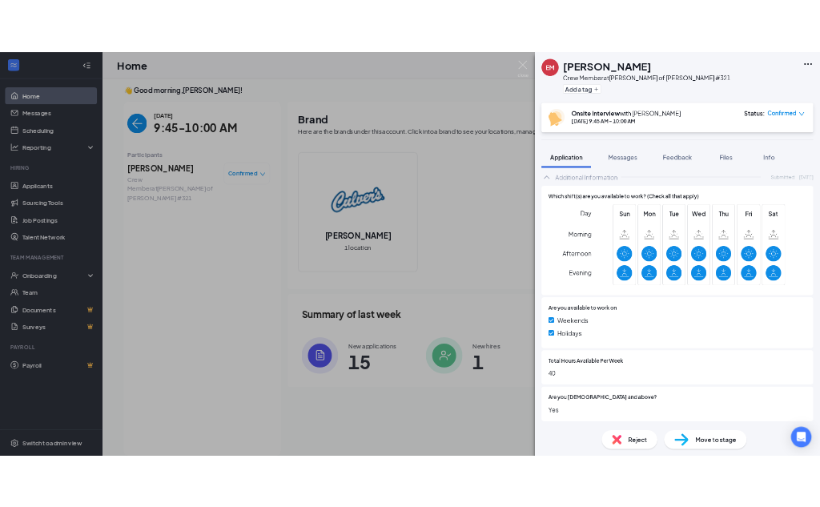
scroll to position [556, 0]
